Goal: Communication & Community: Participate in discussion

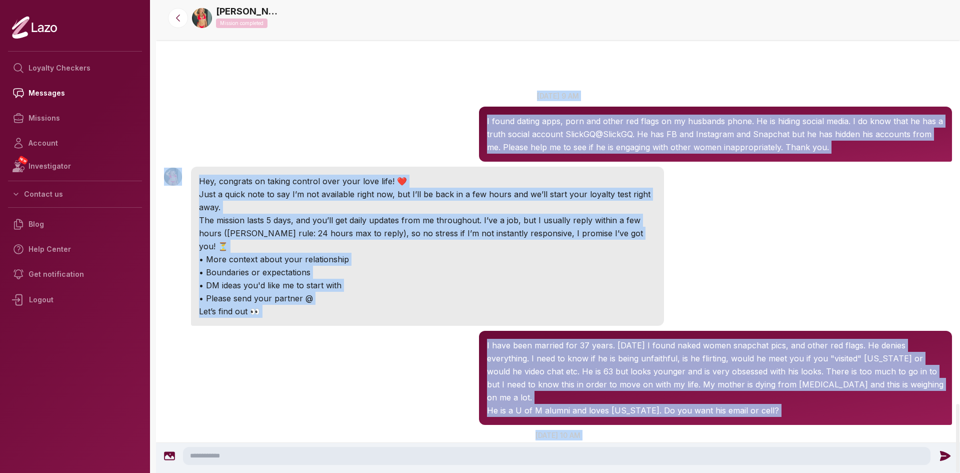
scroll to position [2780, 0]
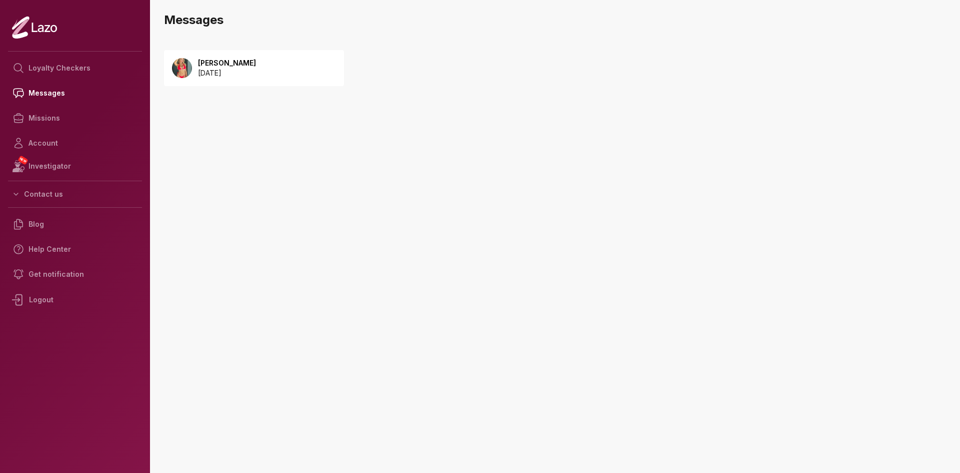
click at [239, 77] on p "2025 September 11" at bounding box center [227, 73] width 58 height 10
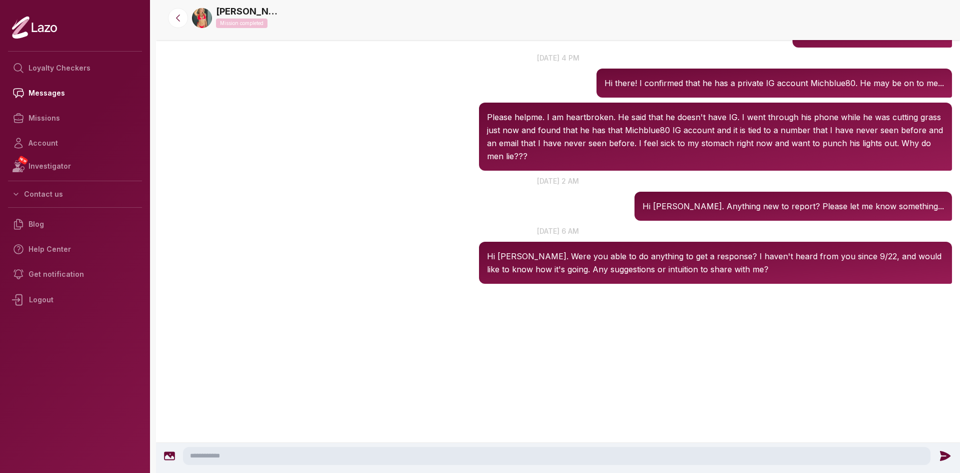
scroll to position [1506, 0]
click at [236, 455] on textarea at bounding box center [557, 456] width 748 height 18
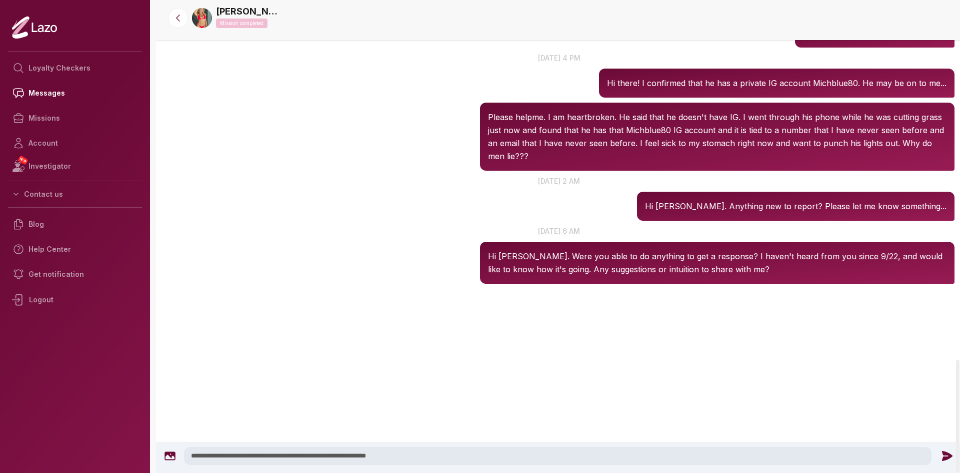
type textarea "**********"
click at [941, 453] on icon at bounding box center [947, 455] width 13 height 13
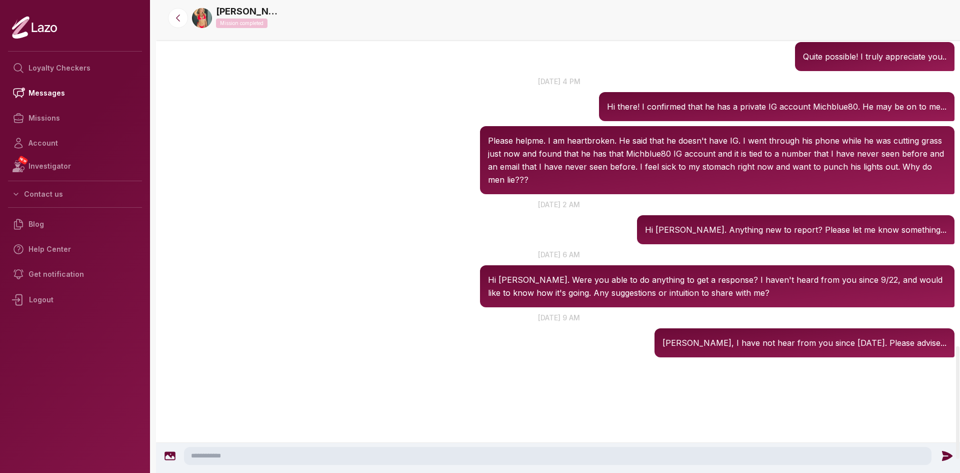
scroll to position [1450, 0]
